Goal: Task Accomplishment & Management: Complete application form

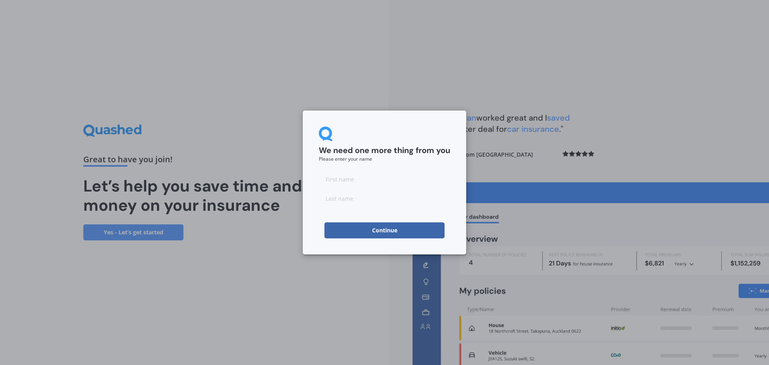
click at [337, 181] on input at bounding box center [384, 179] width 131 height 16
type input "[PERSON_NAME]"
click at [338, 234] on button "Continue" at bounding box center [384, 230] width 120 height 16
